Goal: Transaction & Acquisition: Purchase product/service

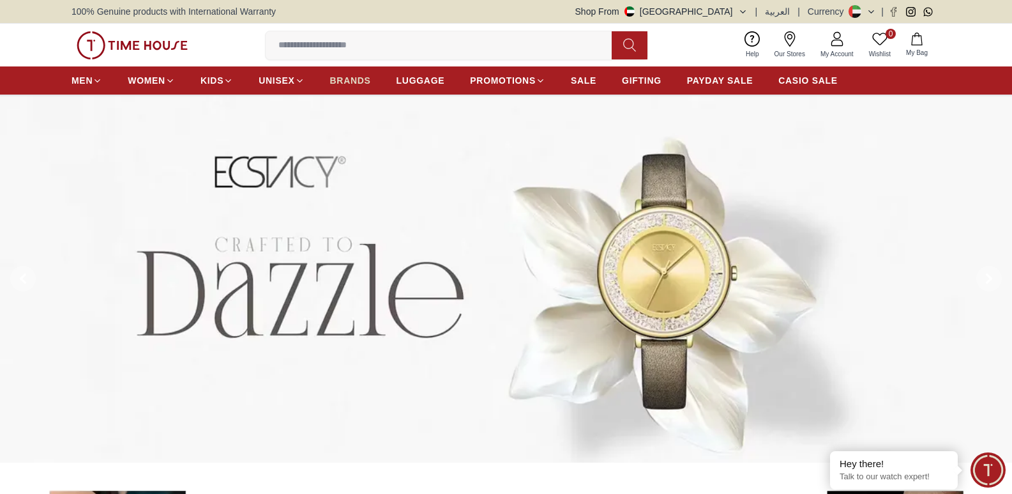
click at [354, 78] on span "BRANDS" at bounding box center [350, 80] width 41 height 13
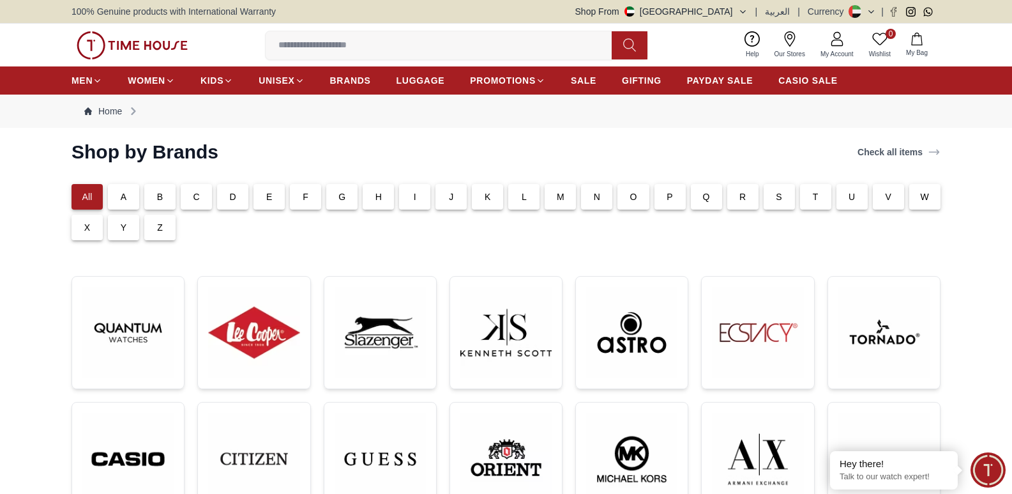
click at [527, 199] on div "L" at bounding box center [523, 197] width 31 height 26
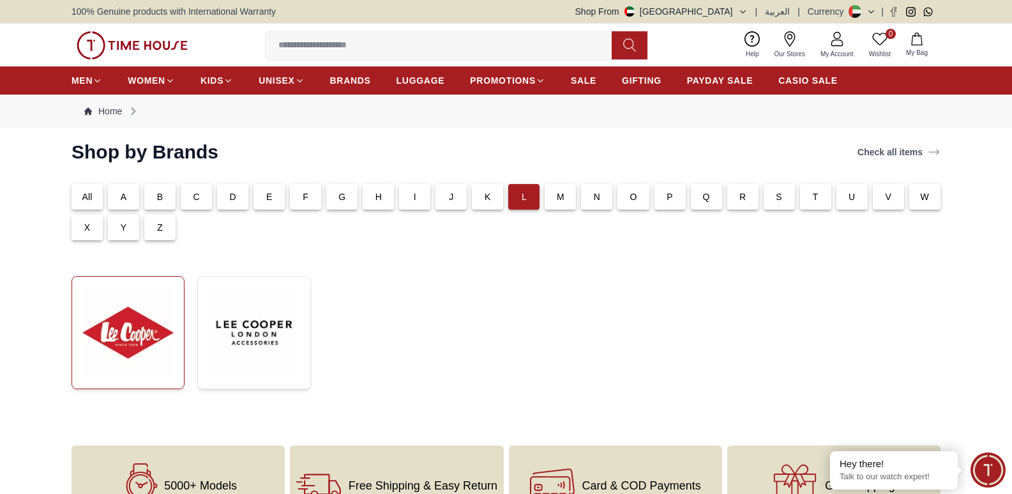
click at [127, 342] on img at bounding box center [127, 332] width 91 height 91
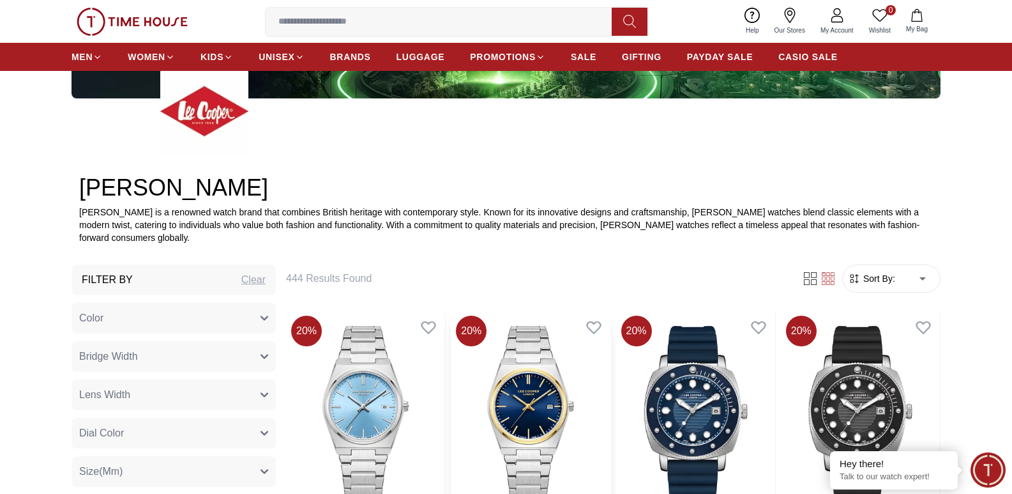
scroll to position [383, 0]
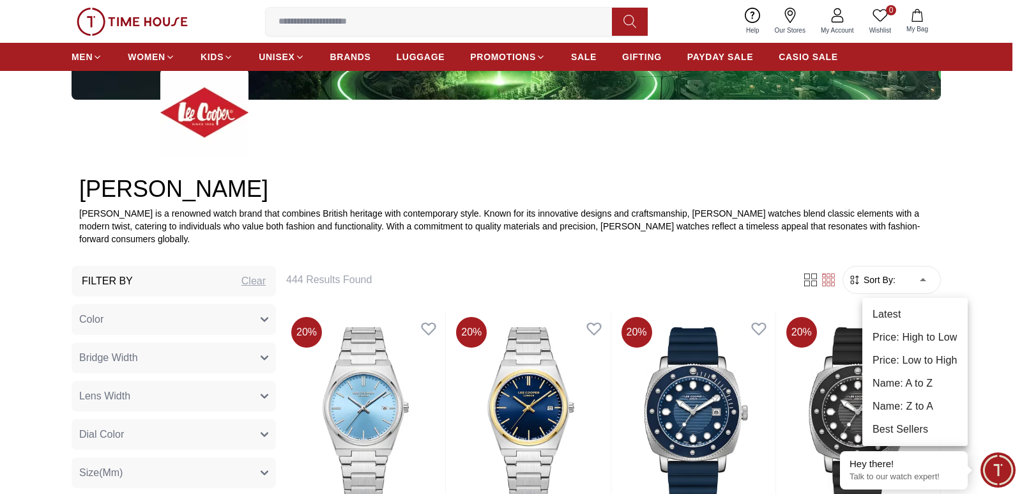
click at [911, 356] on li "Price: Low to High" at bounding box center [914, 360] width 105 height 23
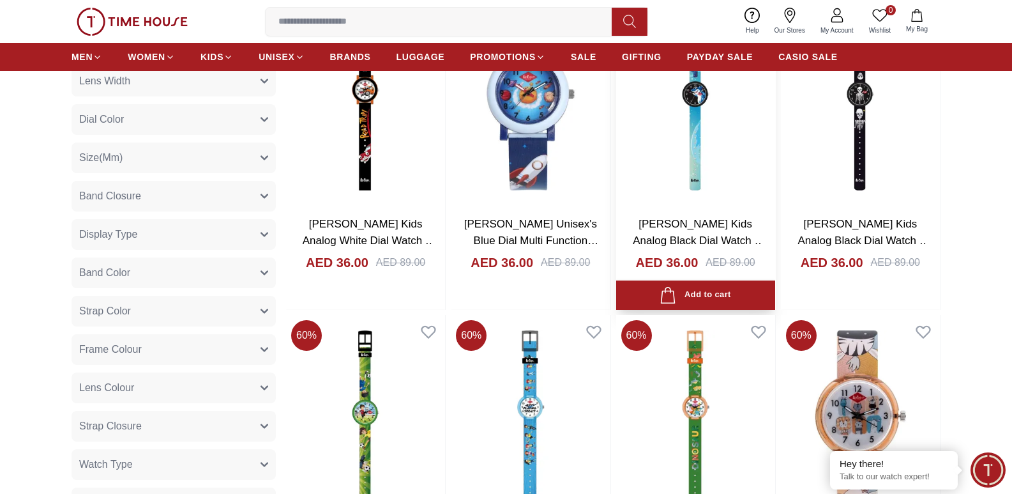
scroll to position [702, 0]
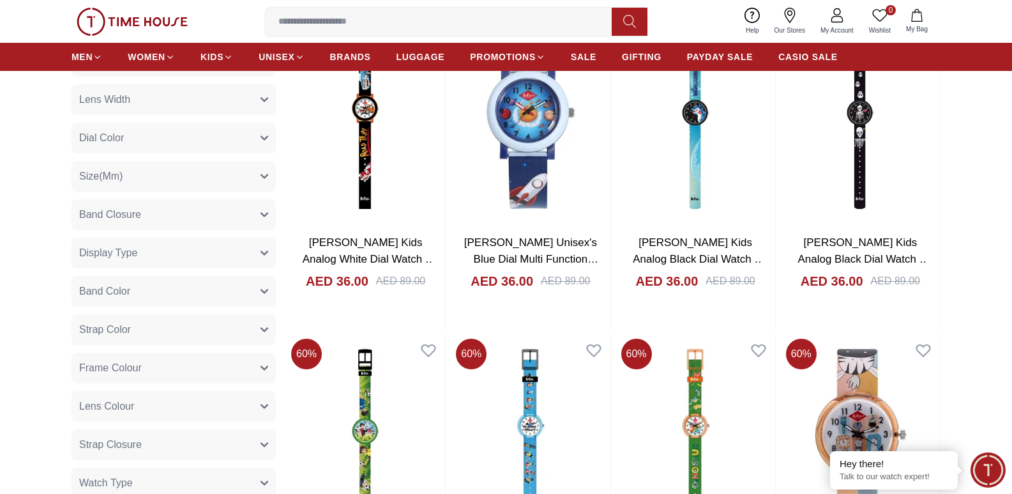
scroll to position [702, 0]
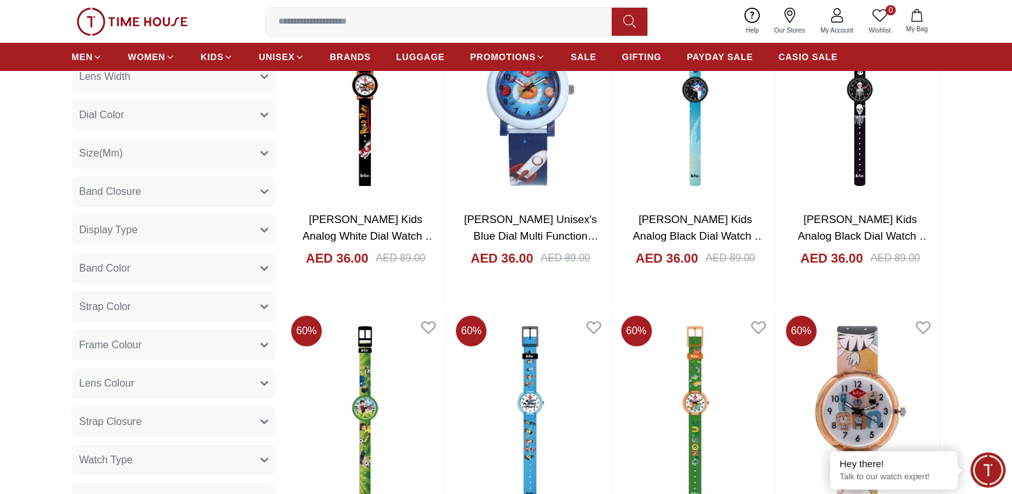
click at [263, 193] on icon "button" at bounding box center [264, 191] width 6 height 3
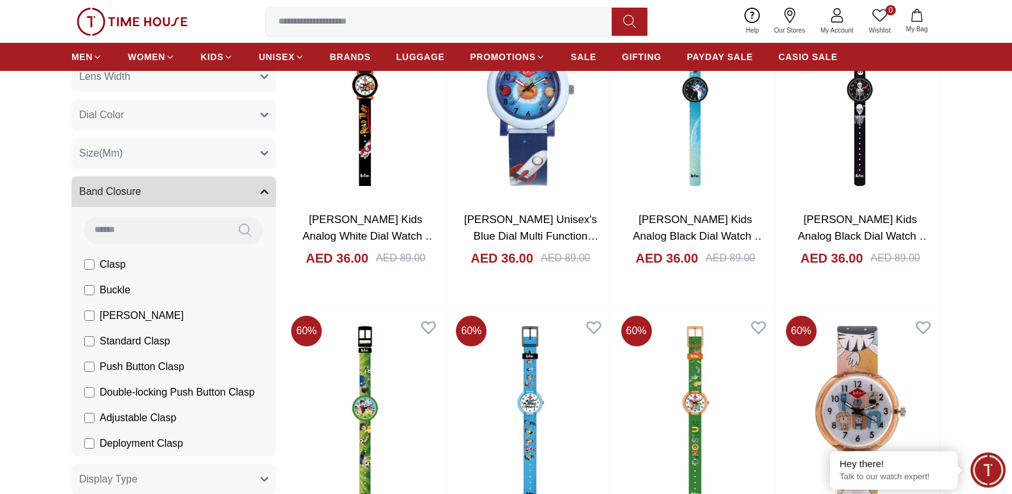
click at [263, 193] on icon "button" at bounding box center [265, 192] width 8 height 8
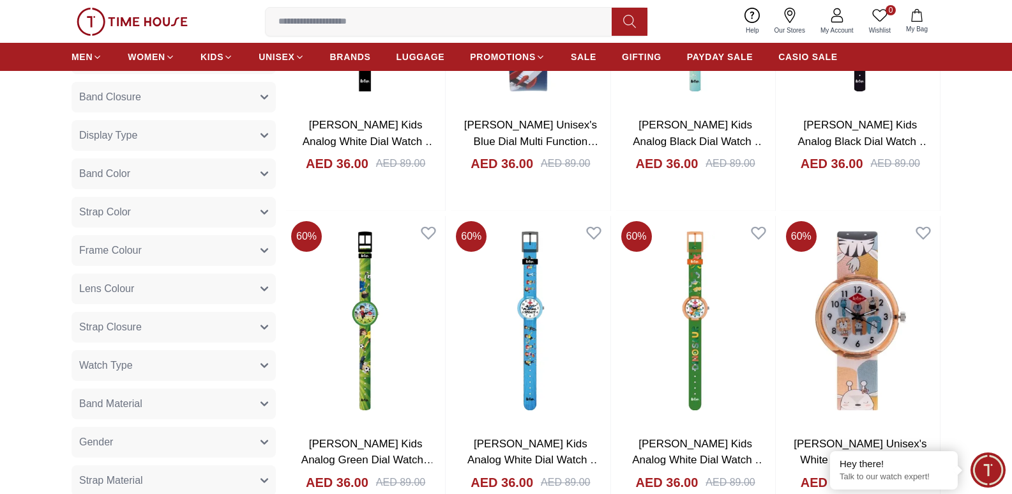
scroll to position [958, 0]
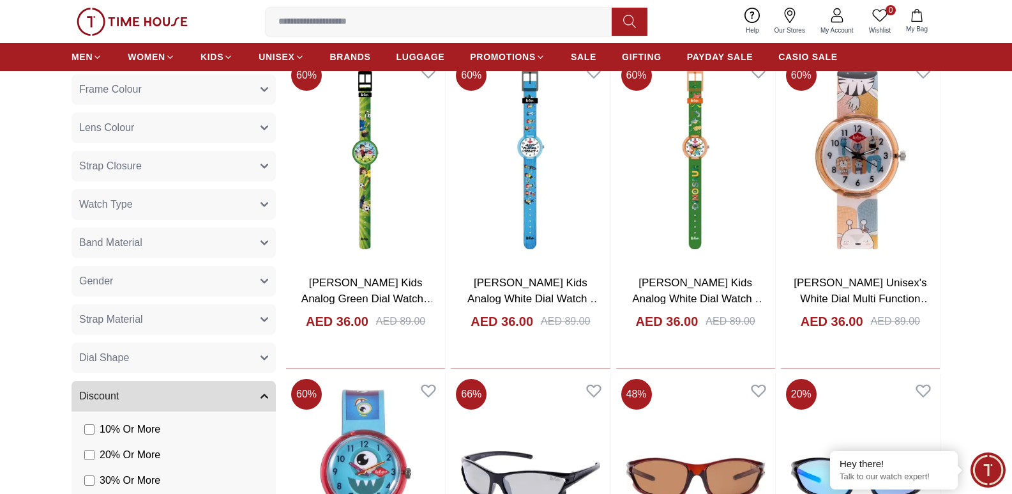
click at [264, 208] on icon "button" at bounding box center [265, 204] width 8 height 8
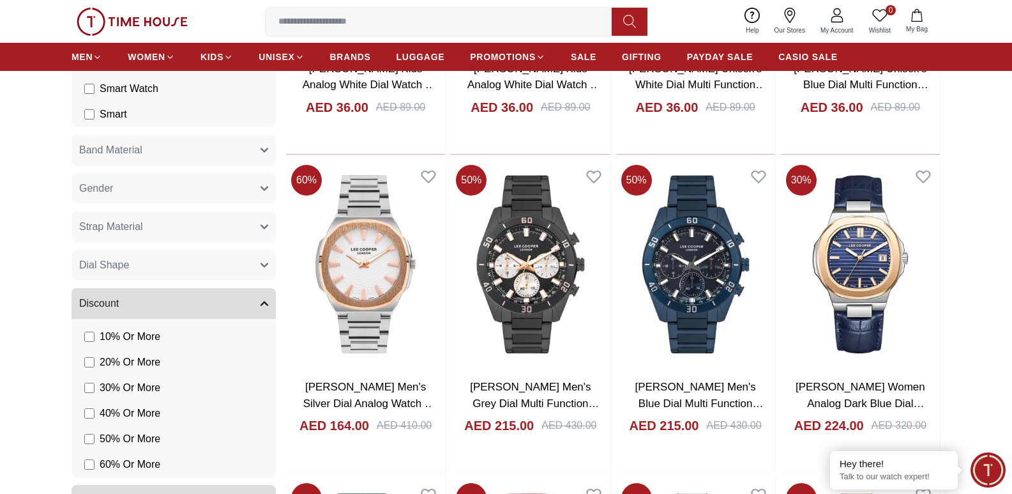
scroll to position [1149, 0]
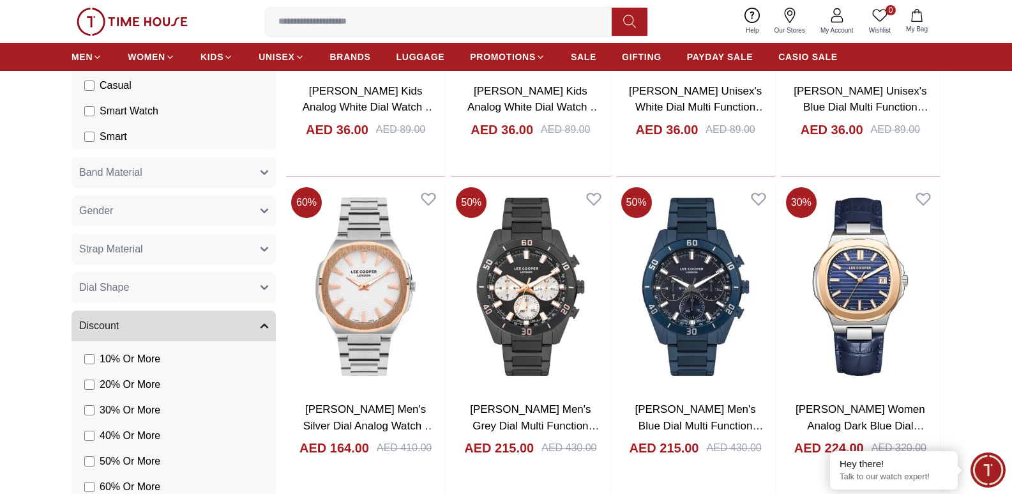
click at [262, 245] on icon "button" at bounding box center [265, 249] width 8 height 8
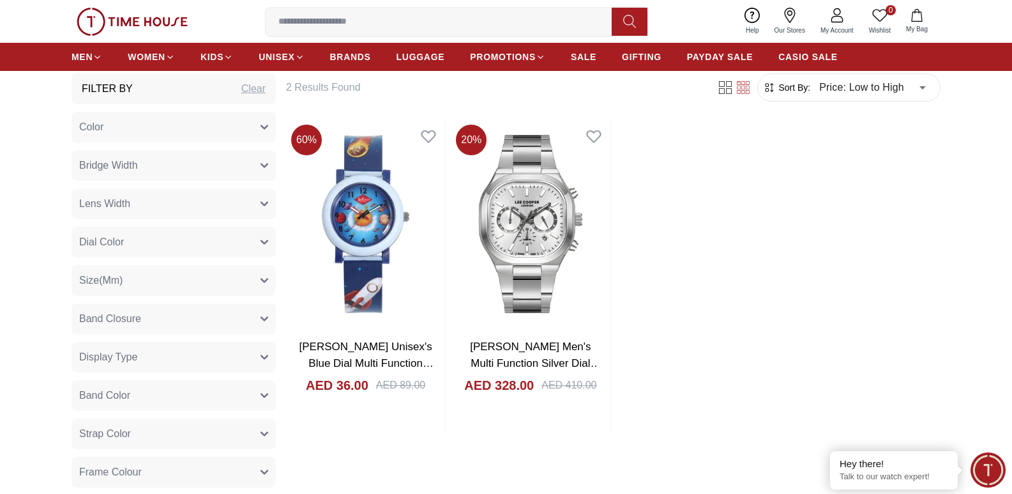
scroll to position [575, 0]
click at [260, 280] on button "Size(Mm)" at bounding box center [174, 281] width 204 height 31
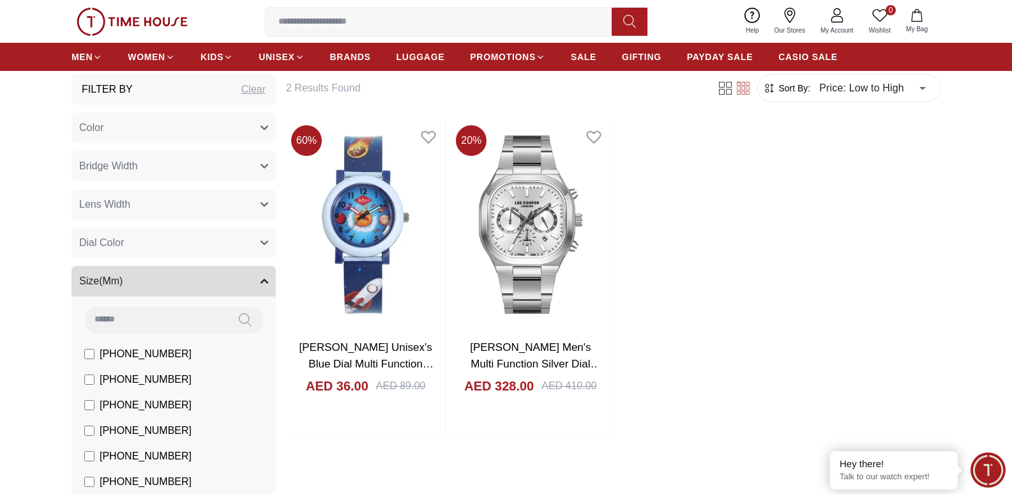
click at [262, 278] on icon "button" at bounding box center [265, 281] width 8 height 8
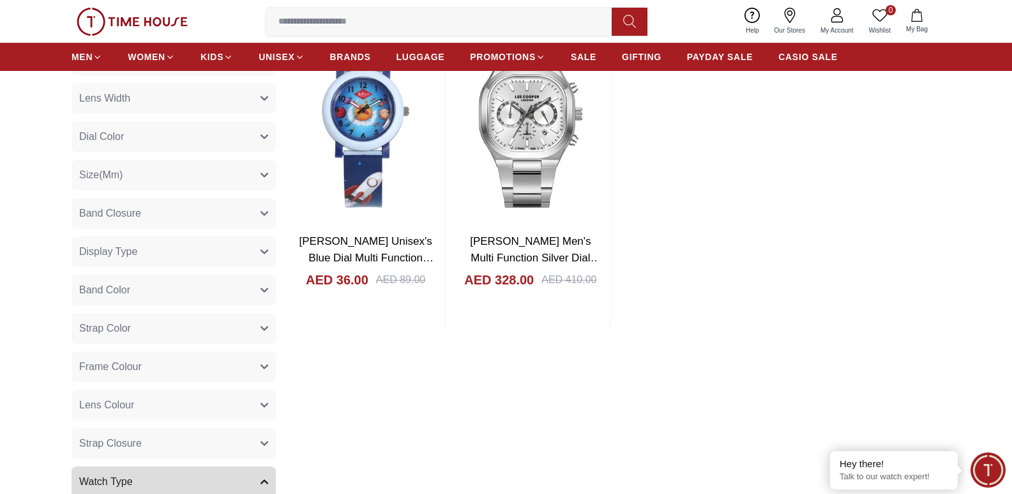
scroll to position [766, 0]
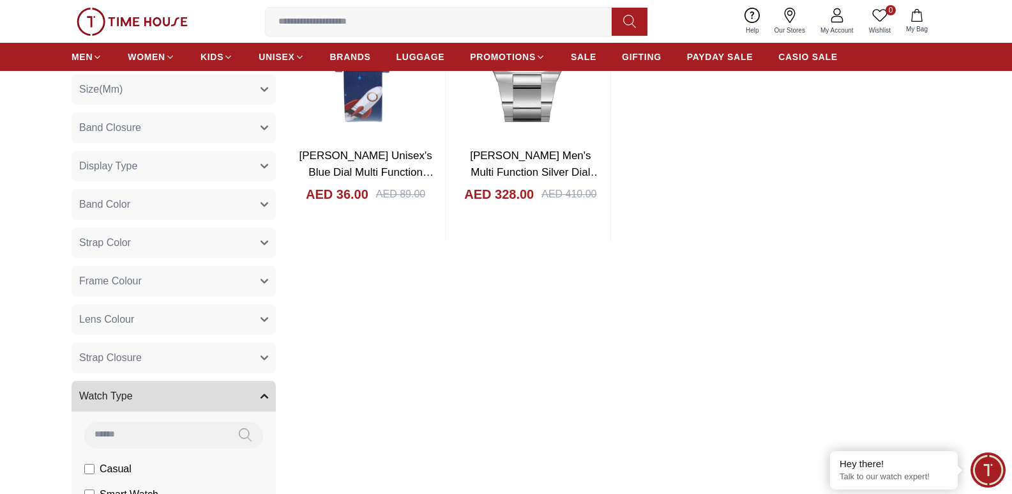
click at [267, 241] on icon "button" at bounding box center [264, 242] width 6 height 3
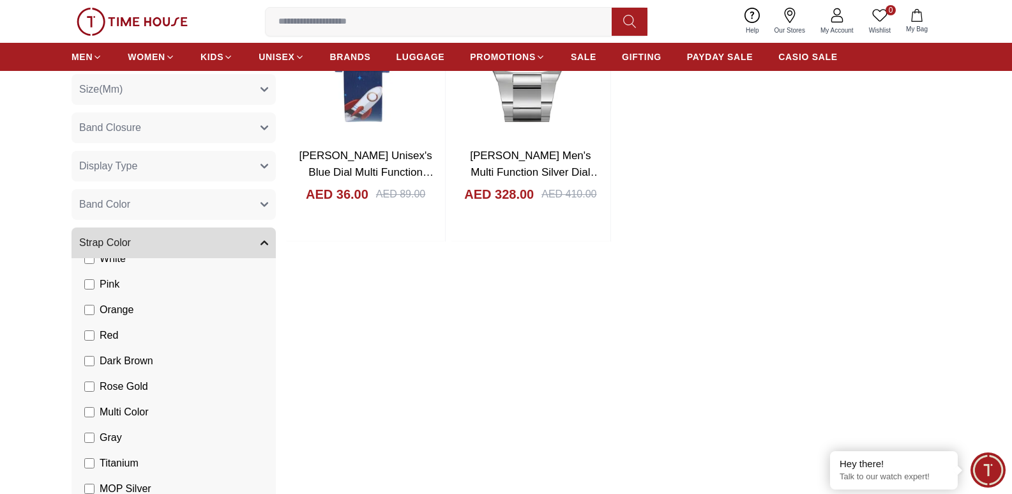
scroll to position [319, 0]
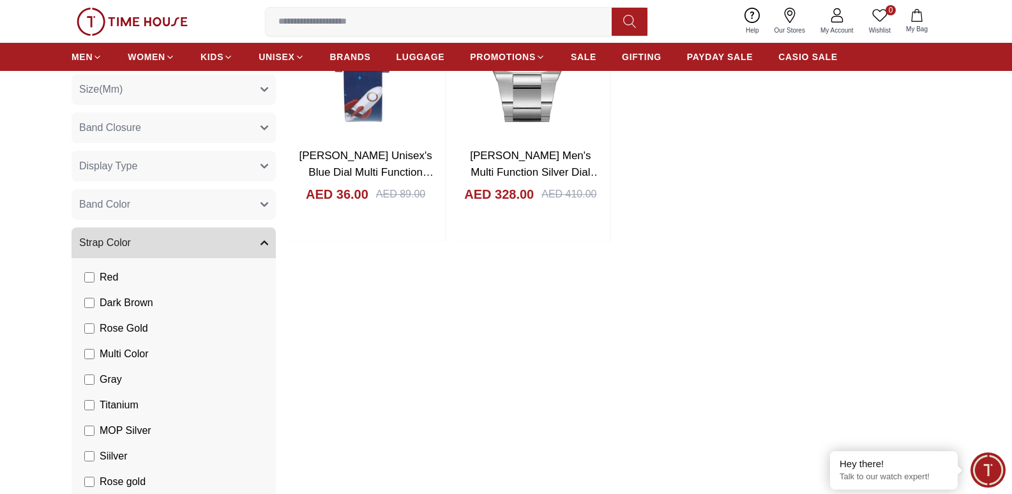
click at [264, 244] on icon "button" at bounding box center [265, 243] width 8 height 8
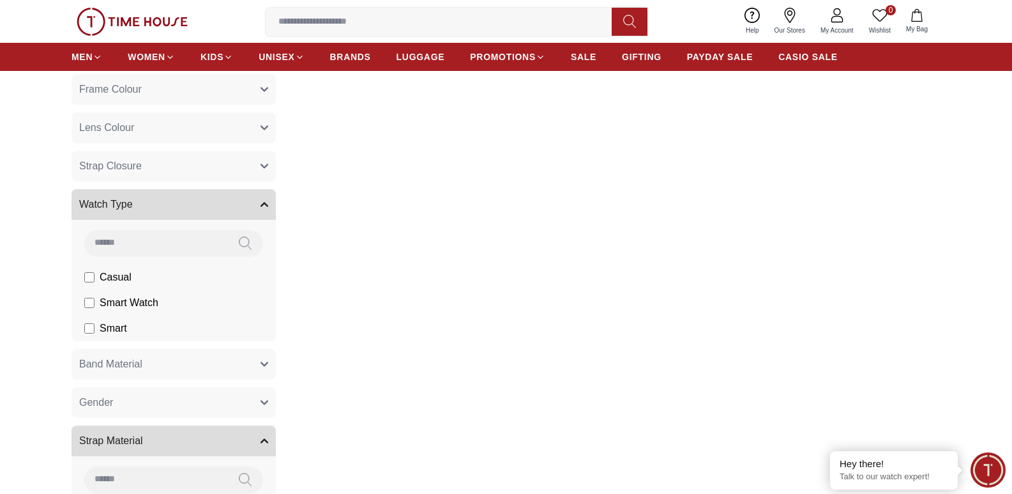
scroll to position [1085, 0]
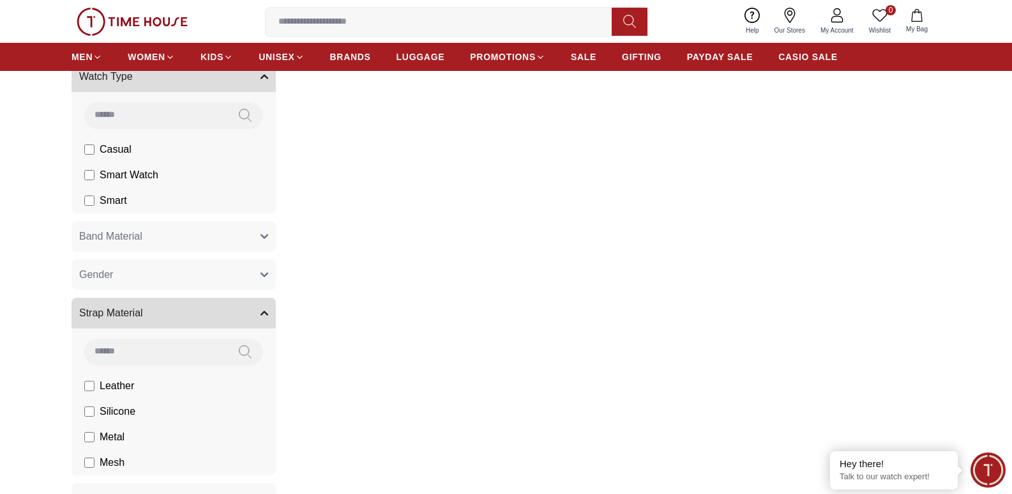
click at [95, 437] on label "Metal" at bounding box center [104, 436] width 40 height 15
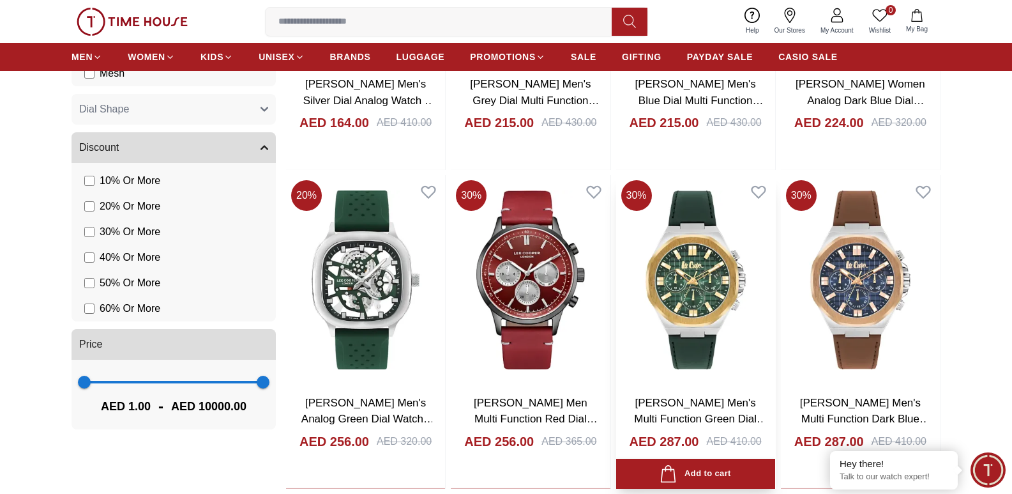
scroll to position [1596, 0]
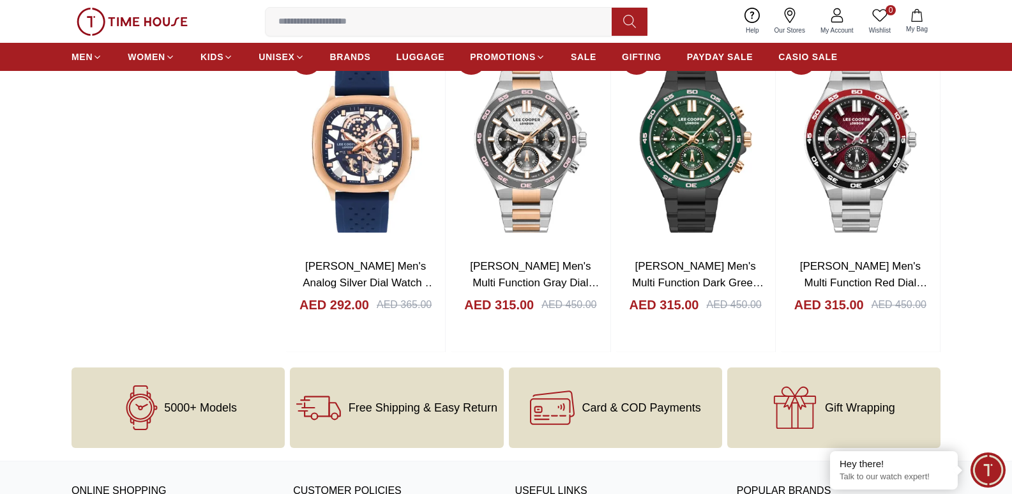
scroll to position [1972, 0]
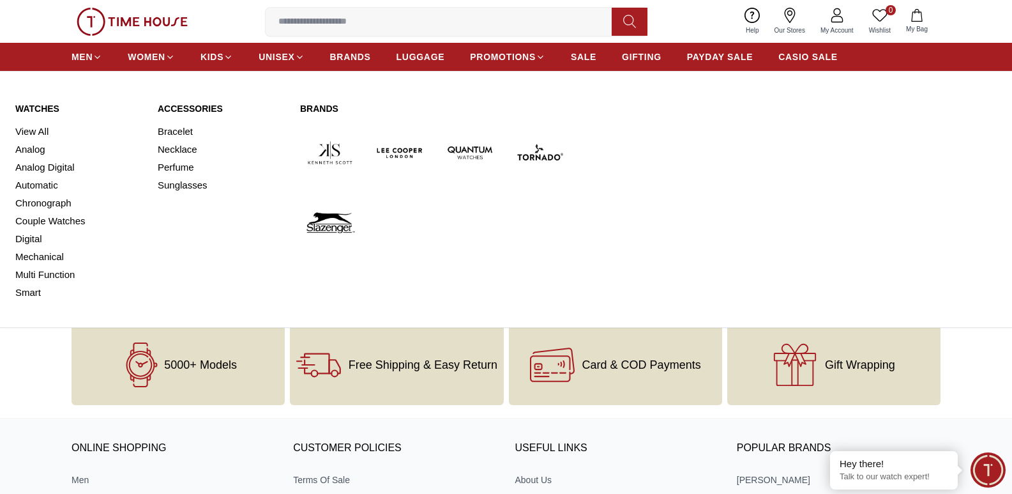
click at [405, 151] on img at bounding box center [400, 153] width 60 height 60
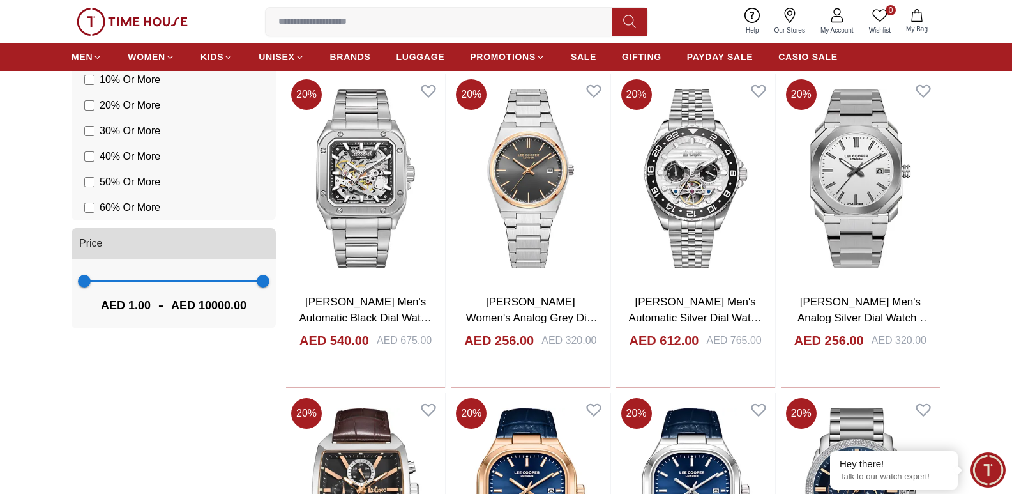
scroll to position [1532, 0]
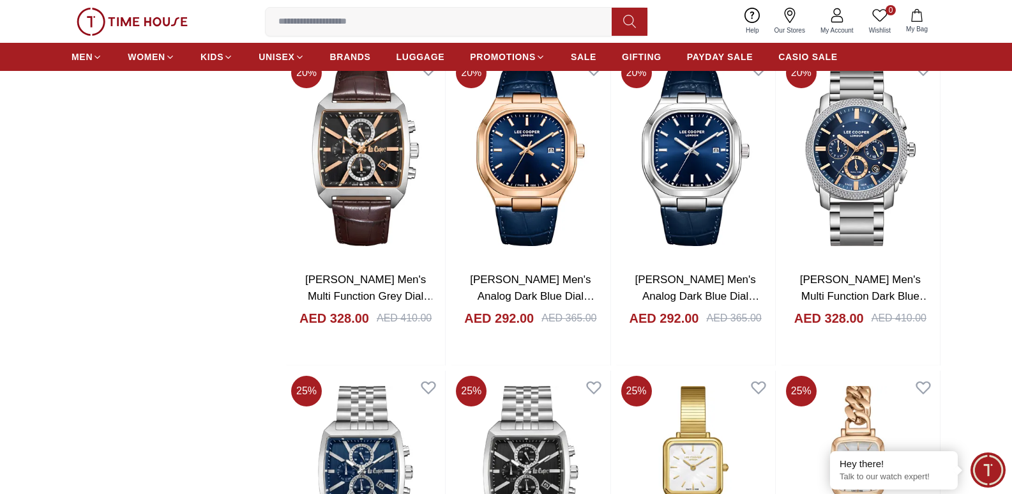
scroll to position [2171, 0]
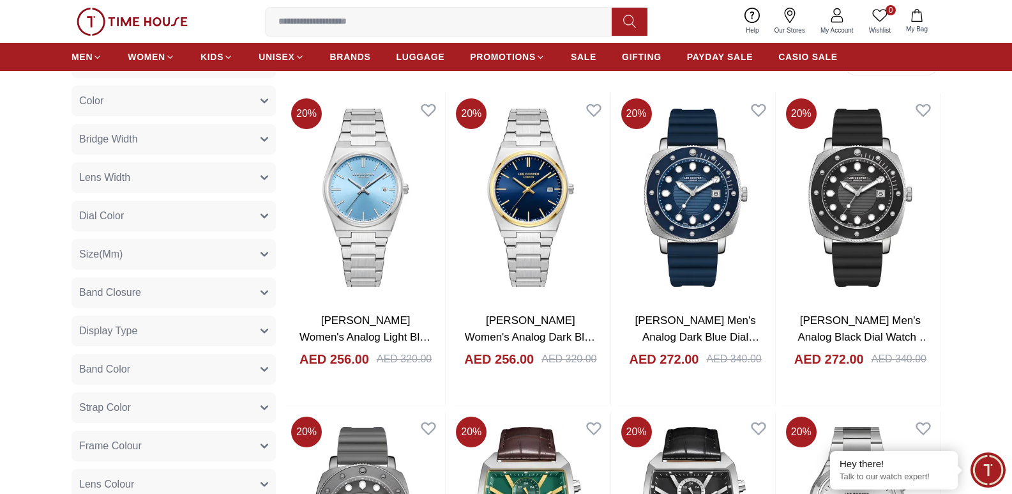
scroll to position [480, 0]
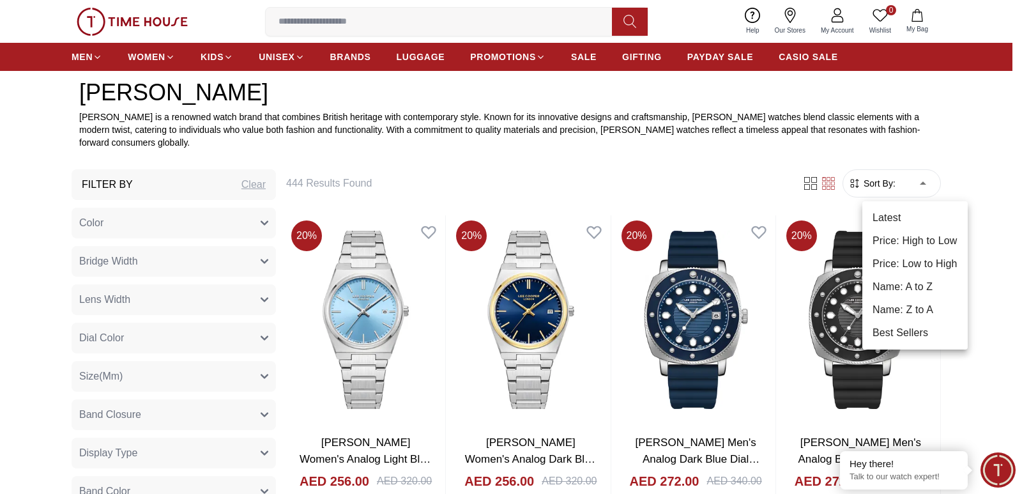
click at [927, 335] on li "Best Sellers" at bounding box center [914, 332] width 105 height 23
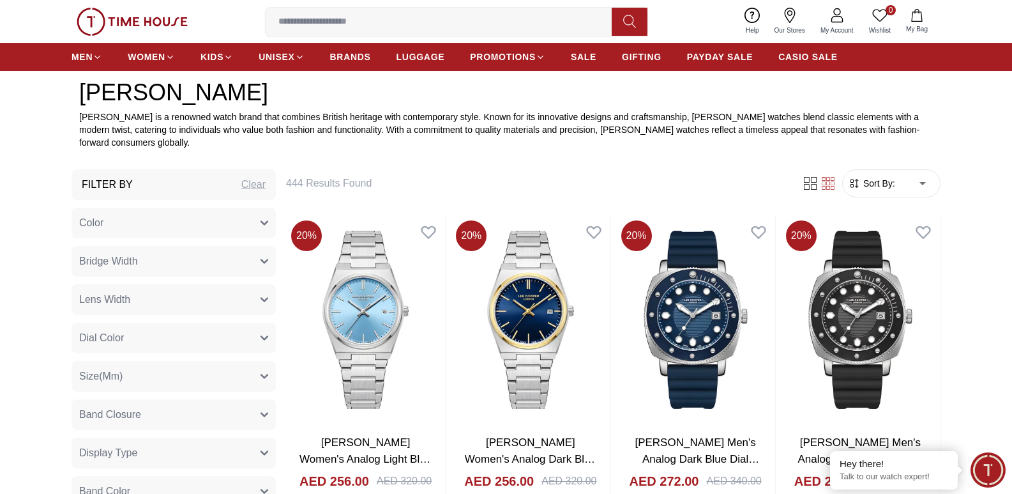
type input "*"
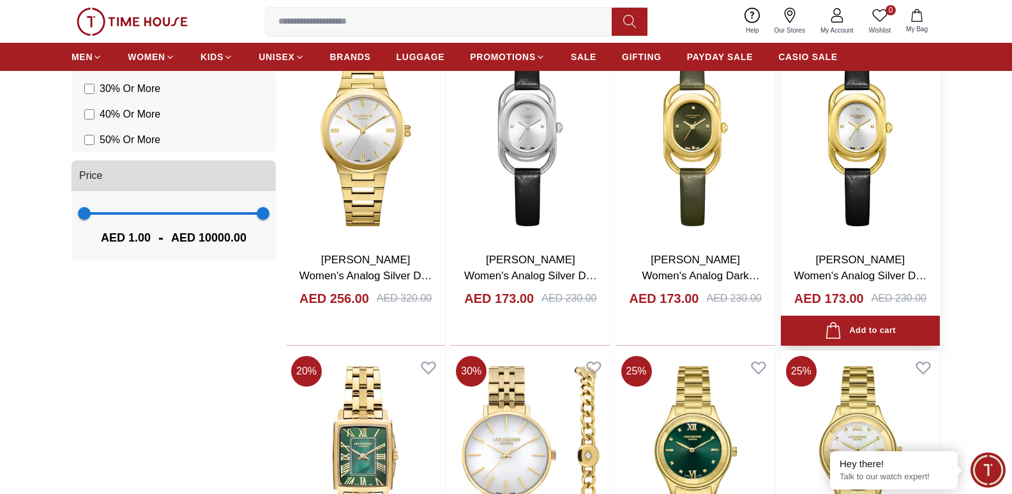
scroll to position [1788, 0]
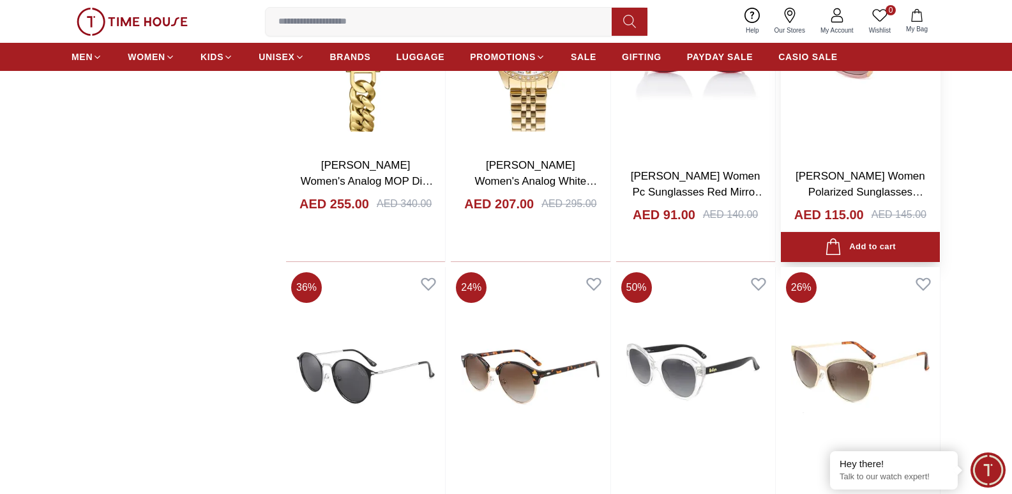
scroll to position [3193, 0]
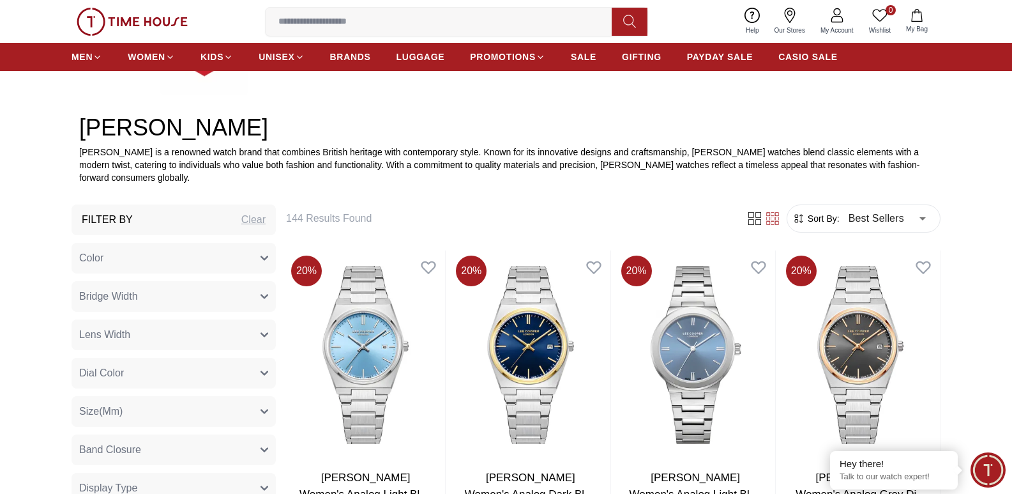
scroll to position [109, 0]
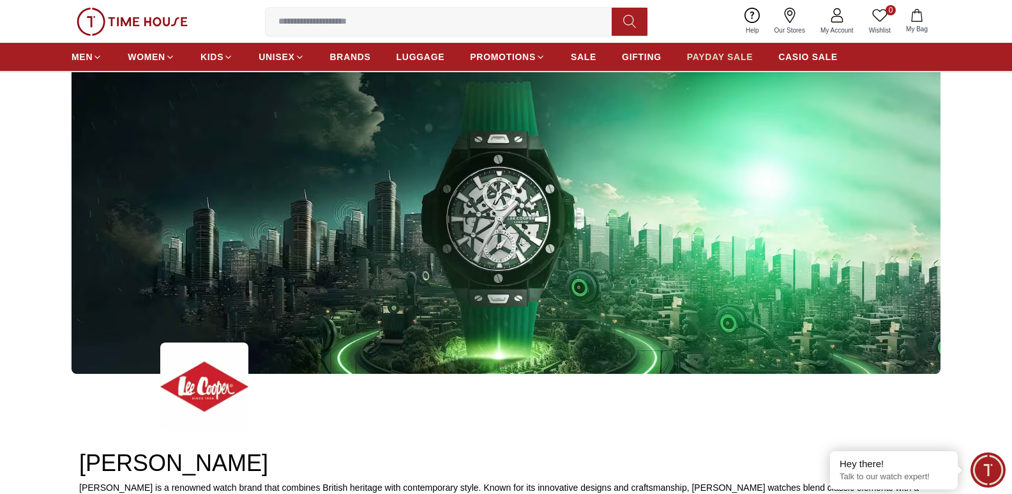
click at [716, 59] on span "PAYDAY SALE" at bounding box center [720, 56] width 66 height 13
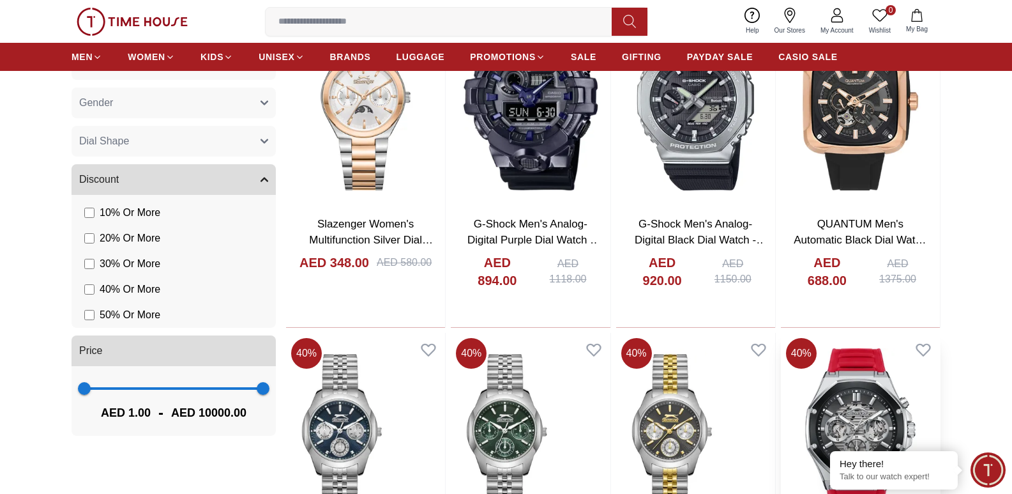
scroll to position [1341, 0]
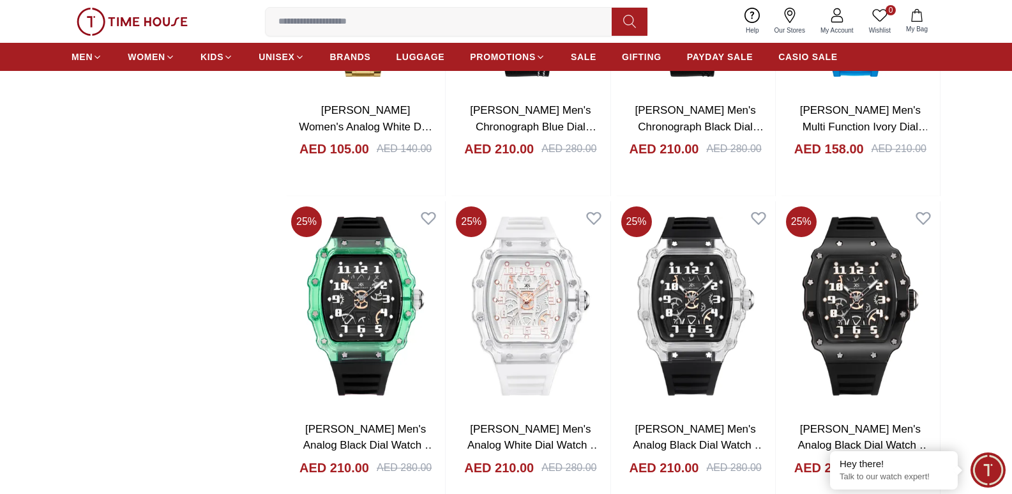
scroll to position [3065, 0]
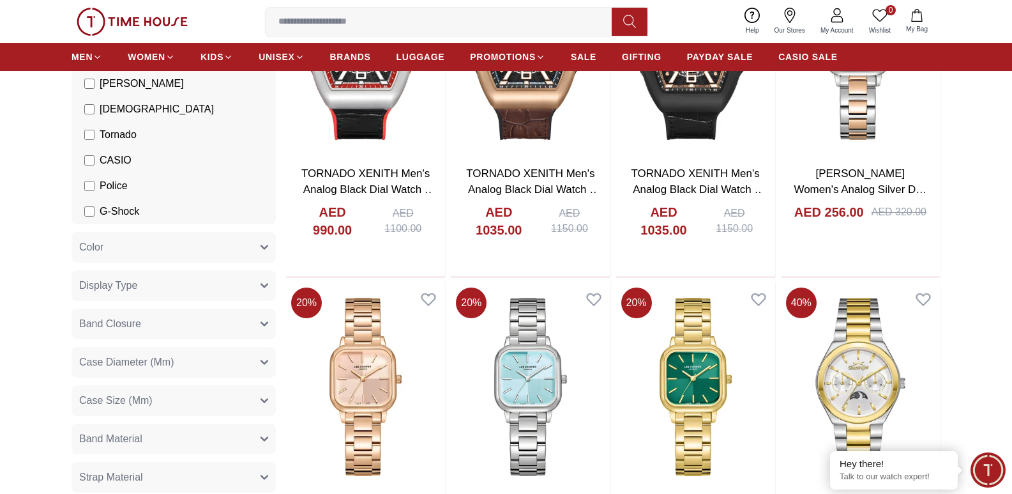
scroll to position [571, 0]
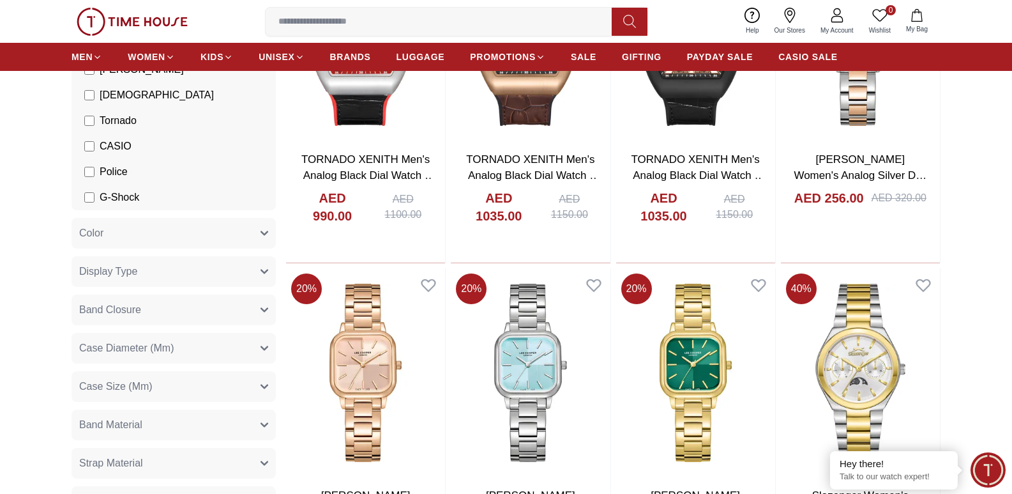
click at [262, 228] on button "Color" at bounding box center [174, 233] width 204 height 31
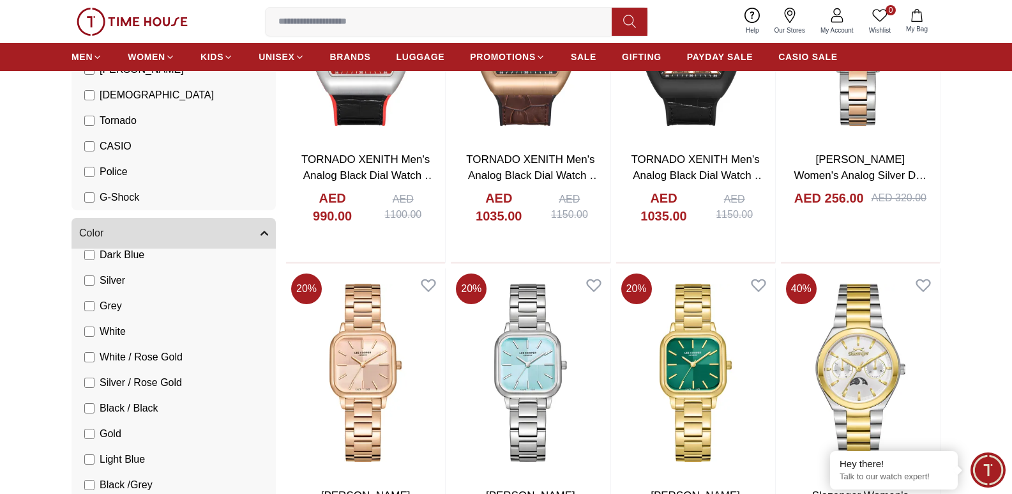
scroll to position [192, 0]
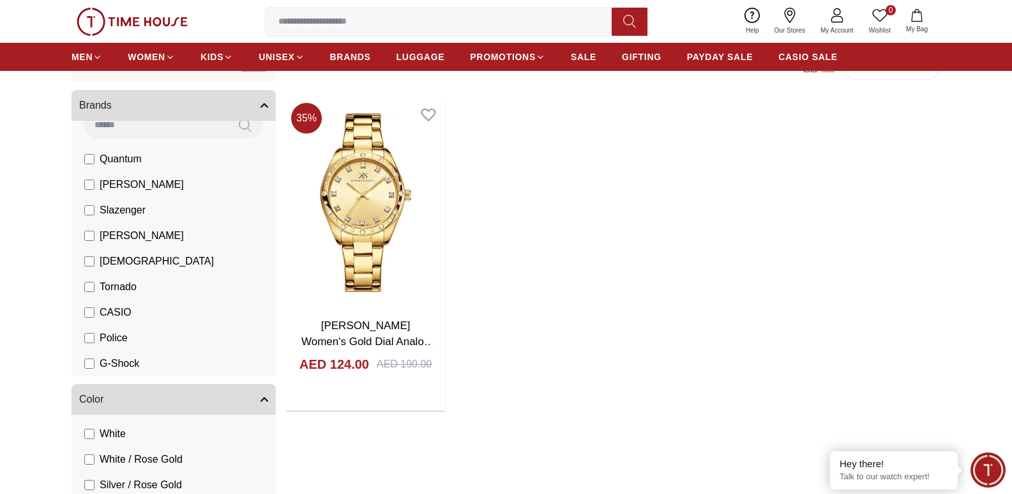
scroll to position [511, 0]
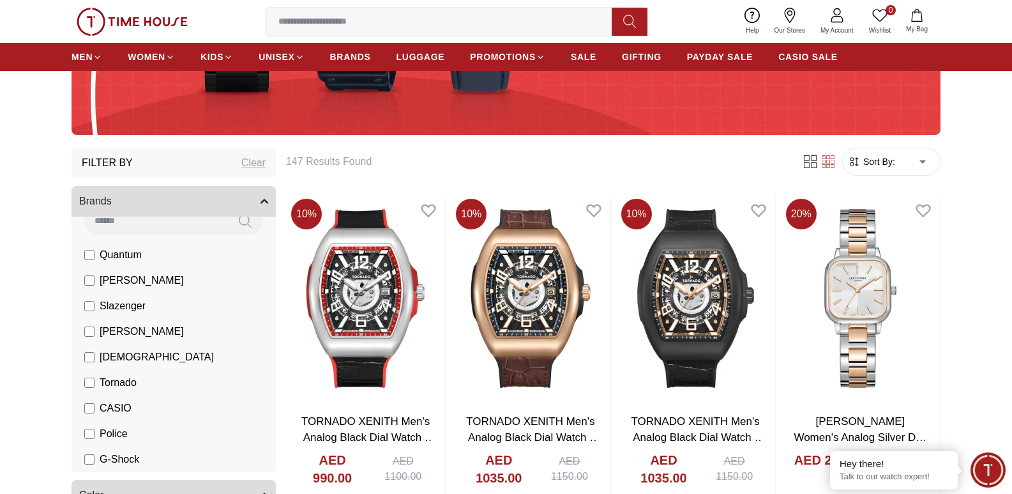
scroll to position [128, 0]
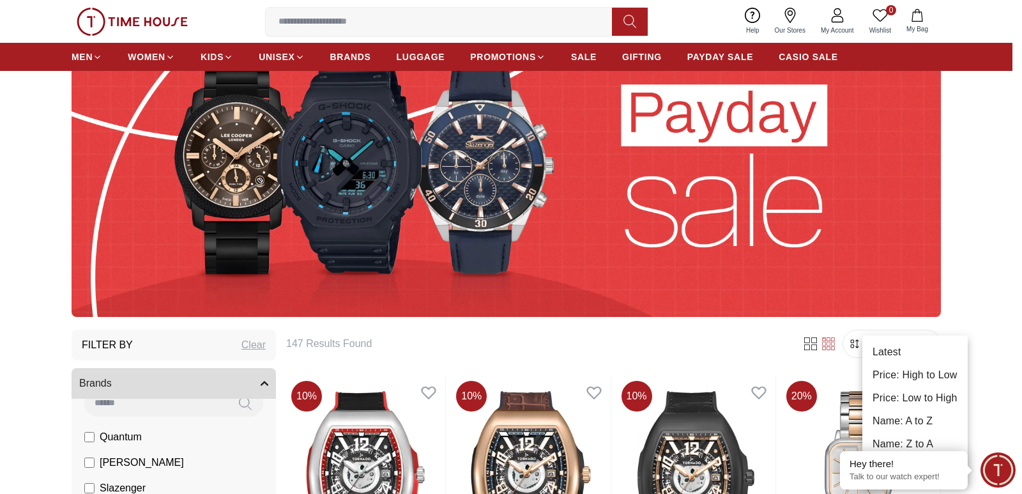
click at [909, 395] on li "Price: Low to High" at bounding box center [914, 397] width 105 height 23
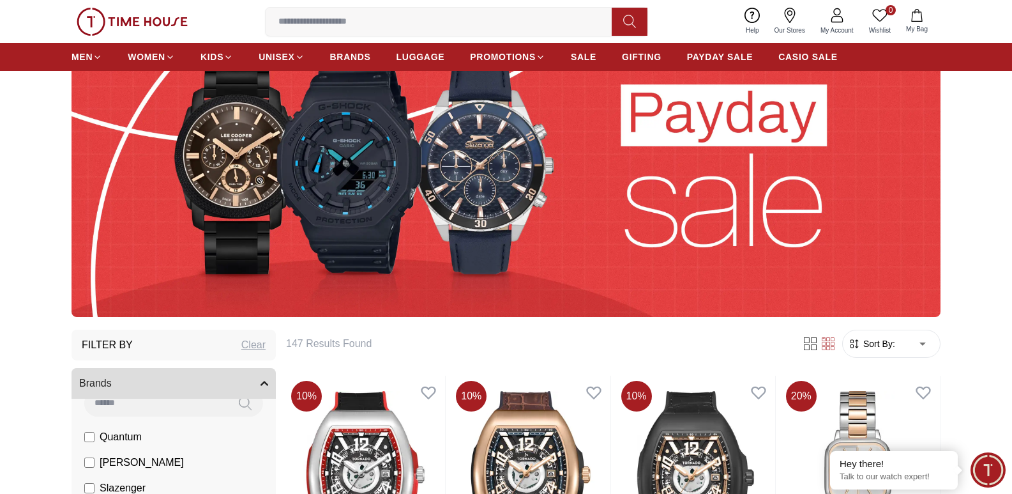
type input "*"
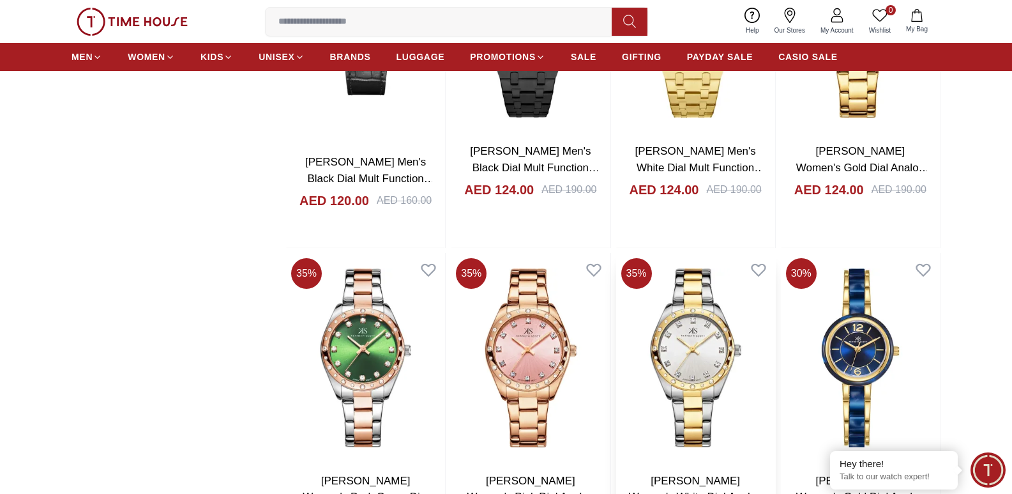
scroll to position [2299, 0]
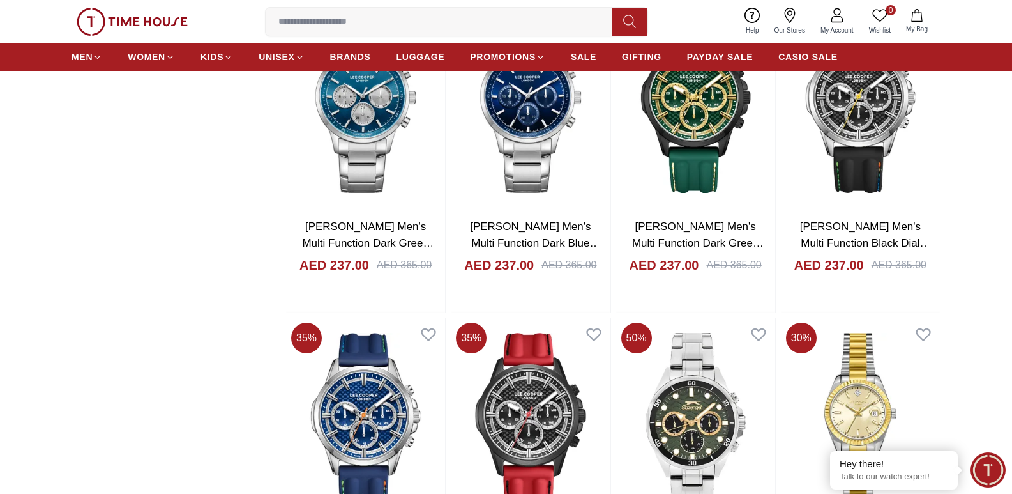
scroll to position [4789, 0]
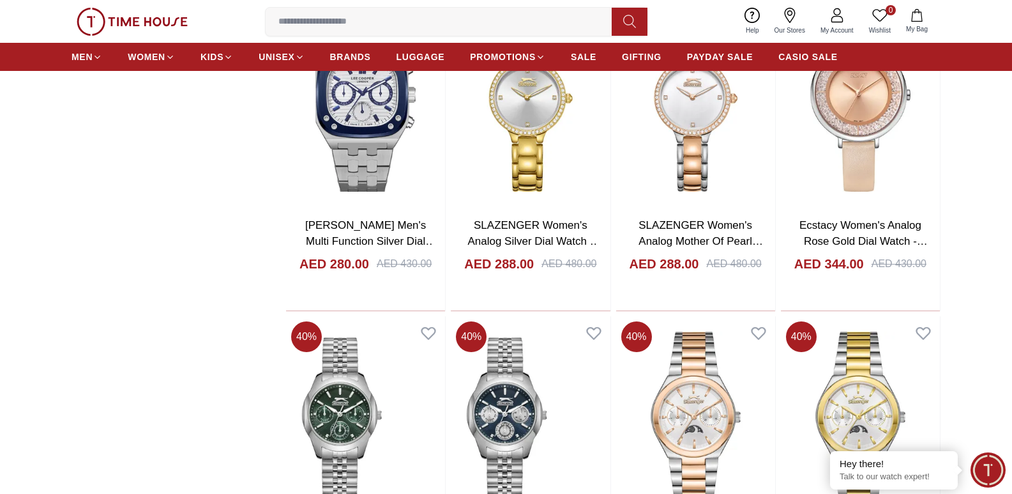
scroll to position [6385, 0]
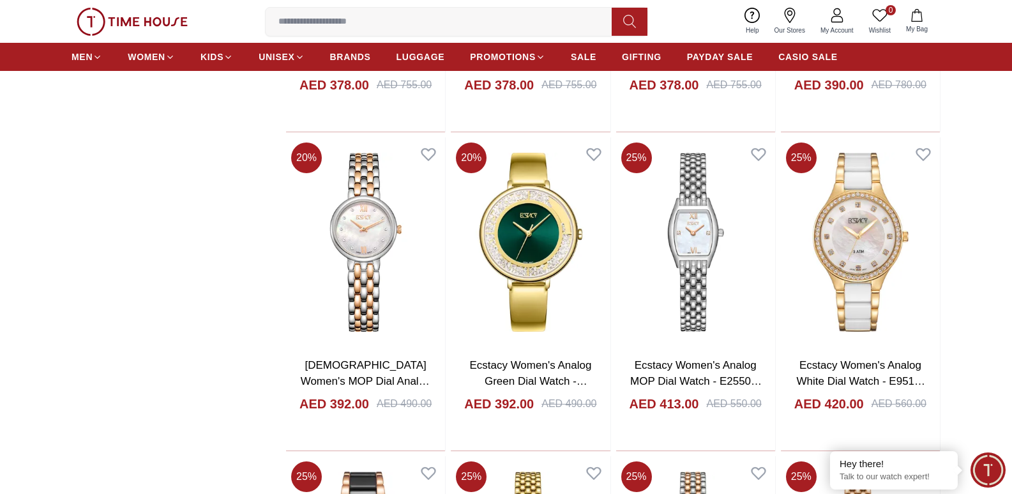
scroll to position [7790, 0]
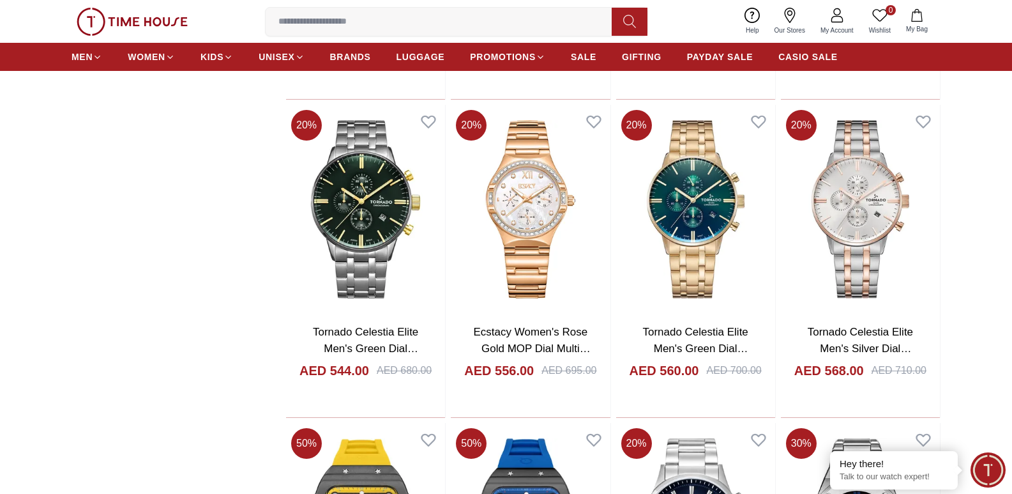
scroll to position [9578, 0]
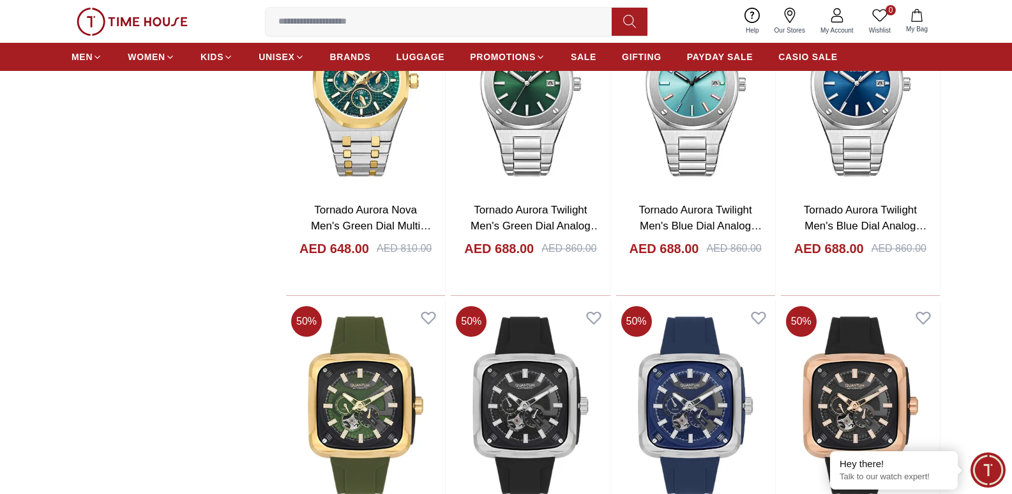
scroll to position [10535, 0]
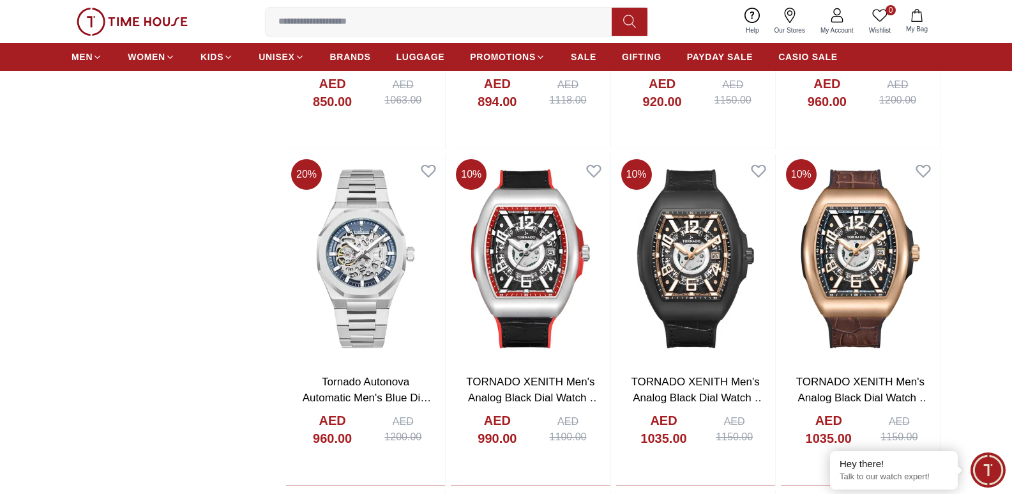
scroll to position [11685, 0]
